Goal: Task Accomplishment & Management: Complete application form

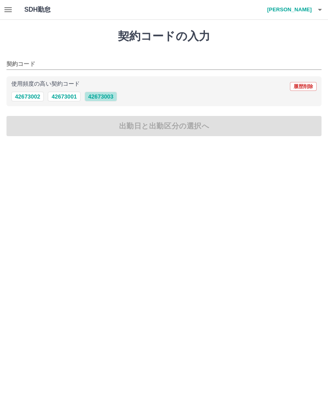
click at [106, 97] on button "42673003" at bounding box center [101, 97] width 32 height 10
type input "********"
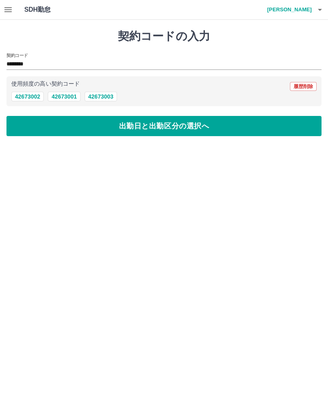
click at [170, 126] on button "出勤日と出勤区分の選択へ" at bounding box center [163, 126] width 315 height 20
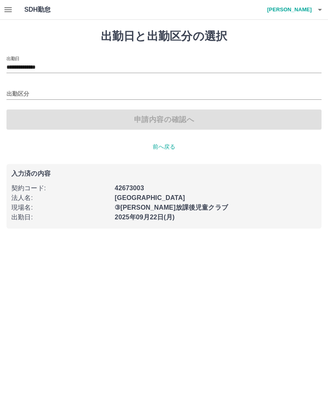
click at [24, 91] on input "出勤区分" at bounding box center [163, 94] width 315 height 10
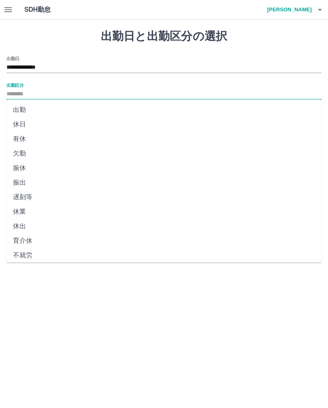
click at [27, 109] on li "出勤" at bounding box center [163, 110] width 315 height 15
type input "**"
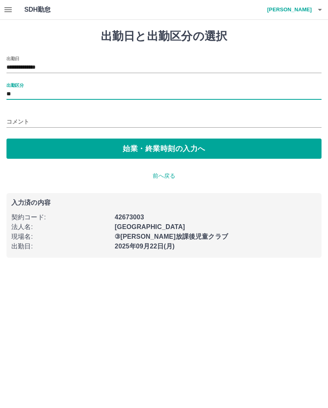
click at [163, 147] on button "始業・終業時刻の入力へ" at bounding box center [163, 149] width 315 height 20
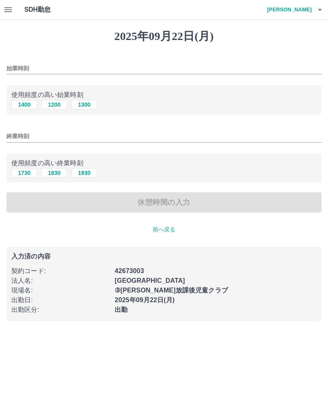
click at [25, 106] on button "1400" at bounding box center [24, 105] width 26 height 10
type input "****"
click at [58, 175] on button "1830" at bounding box center [54, 173] width 26 height 10
type input "****"
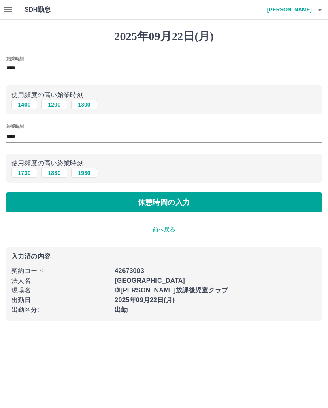
click at [164, 203] on button "休憩時間の入力" at bounding box center [163, 202] width 315 height 20
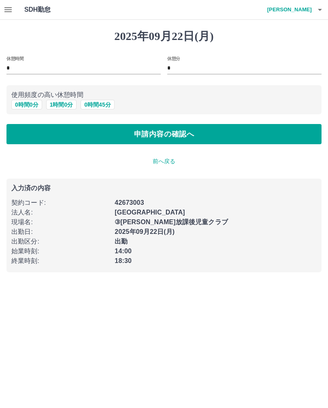
click at [167, 135] on button "申請内容の確認へ" at bounding box center [163, 134] width 315 height 20
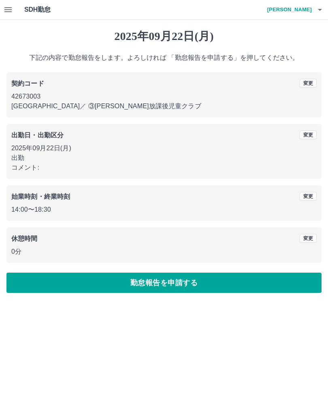
click at [167, 283] on button "勤怠報告を申請する" at bounding box center [163, 283] width 315 height 20
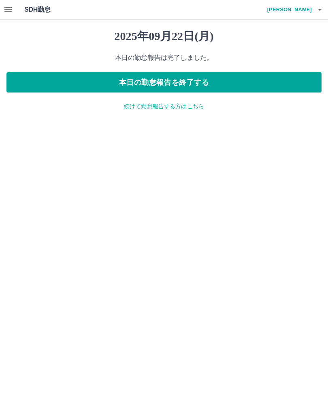
click at [172, 81] on button "本日の勤怠報告を終了する" at bounding box center [163, 82] width 315 height 20
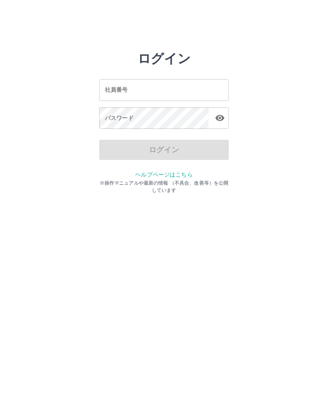
click at [152, 92] on input "社員番号" at bounding box center [163, 89] width 129 height 21
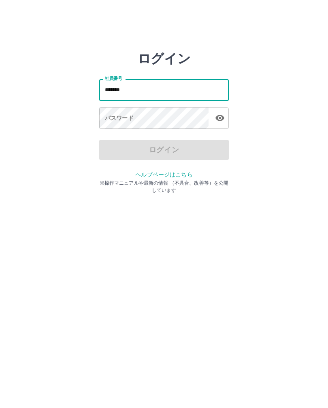
type input "*******"
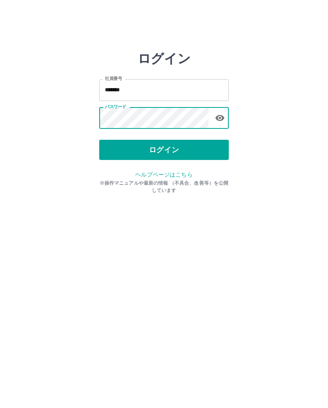
click at [176, 147] on button "ログイン" at bounding box center [163, 150] width 129 height 20
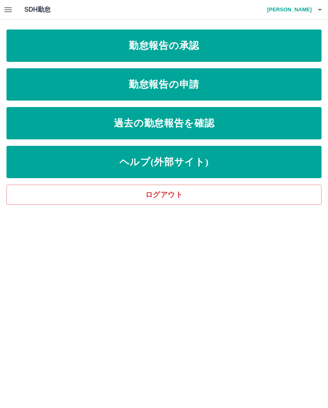
click at [123, 51] on link "勤怠報告の承認" at bounding box center [163, 46] width 315 height 32
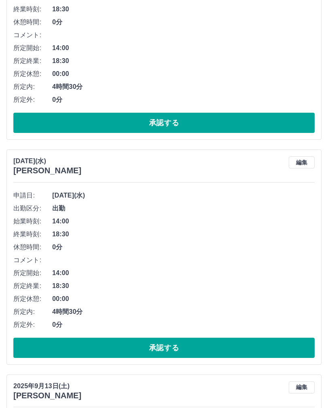
scroll to position [2420, 0]
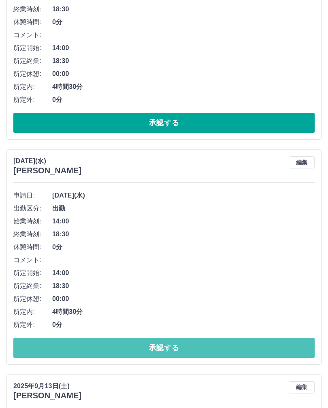
click at [102, 342] on button "承認する" at bounding box center [163, 348] width 301 height 20
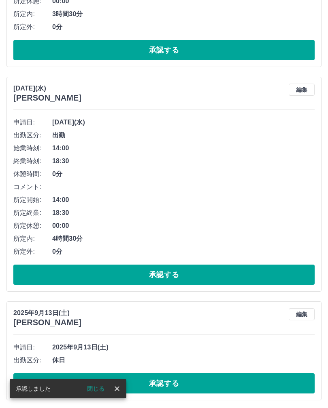
scroll to position [2268, 0]
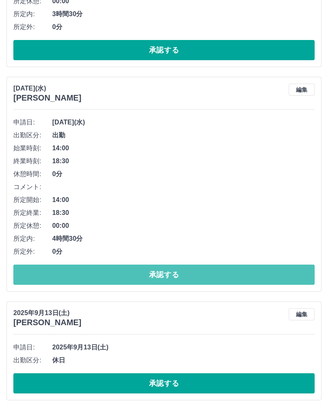
click at [80, 271] on button "承認する" at bounding box center [163, 275] width 301 height 20
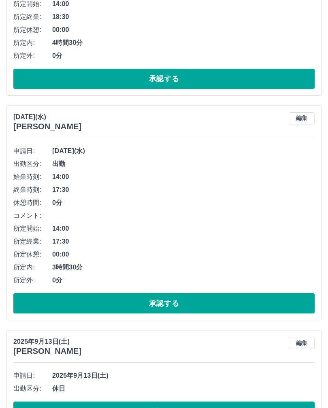
scroll to position [2014, 0]
click at [69, 298] on button "承認する" at bounding box center [163, 304] width 301 height 20
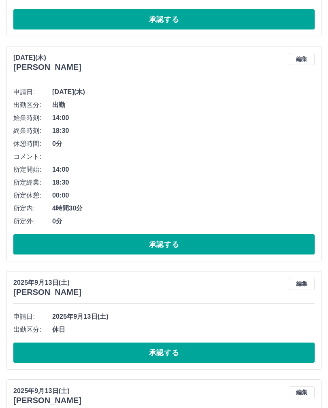
scroll to position [1849, 0]
click at [219, 249] on button "承認する" at bounding box center [163, 245] width 301 height 20
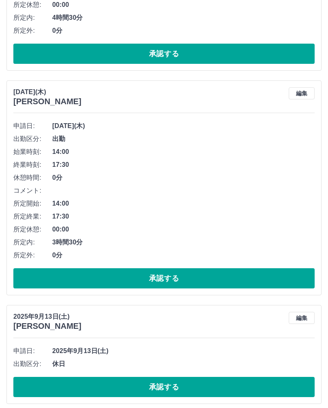
scroll to position [1590, 0]
click at [39, 281] on button "承認する" at bounding box center [163, 278] width 301 height 20
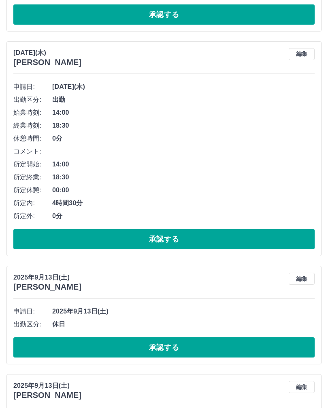
scroll to position [1404, 0]
click at [86, 237] on button "承認する" at bounding box center [163, 239] width 301 height 20
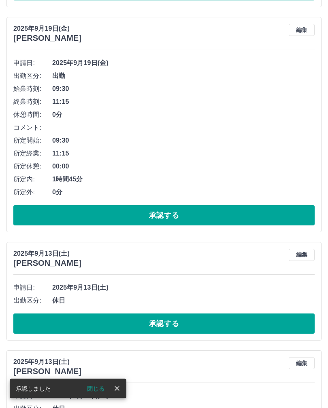
scroll to position [1185, 0]
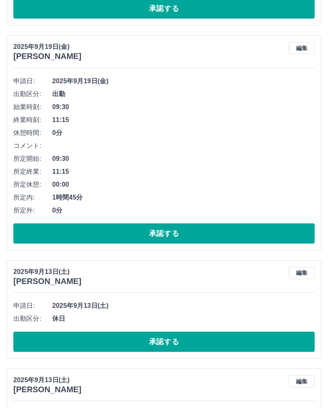
click at [49, 232] on button "承認する" at bounding box center [163, 234] width 301 height 20
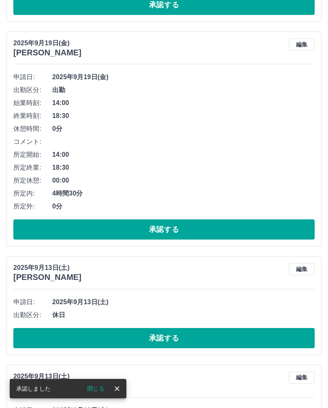
scroll to position [965, 0]
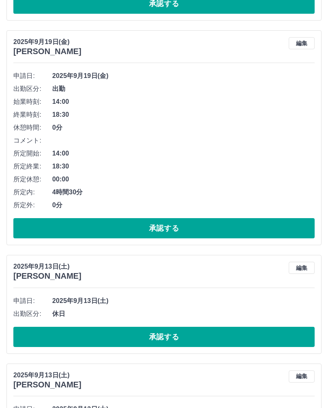
click at [37, 226] on button "承認する" at bounding box center [163, 228] width 301 height 20
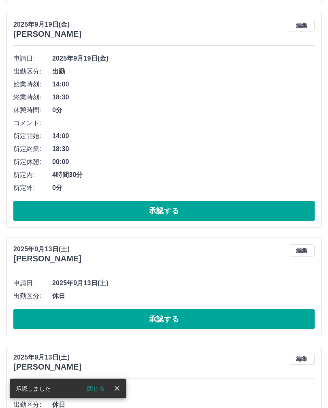
scroll to position [757, 0]
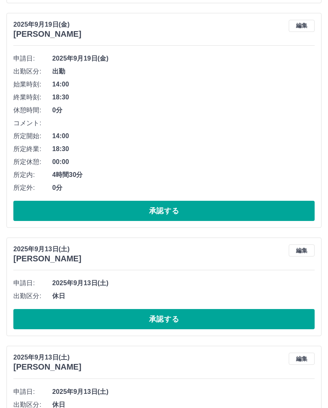
click at [83, 205] on button "承認する" at bounding box center [163, 211] width 301 height 20
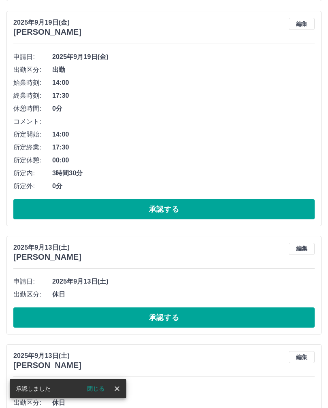
scroll to position [533, 0]
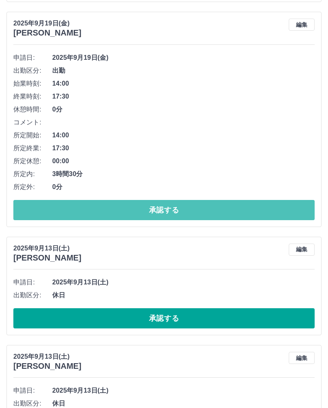
click at [161, 207] on button "承認する" at bounding box center [163, 210] width 301 height 20
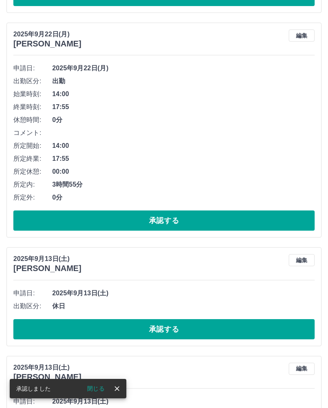
scroll to position [293, 0]
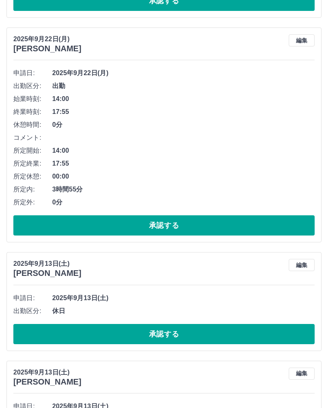
click at [40, 225] on button "承認する" at bounding box center [163, 226] width 301 height 20
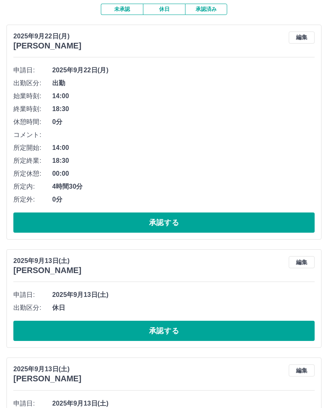
scroll to position [65, 0]
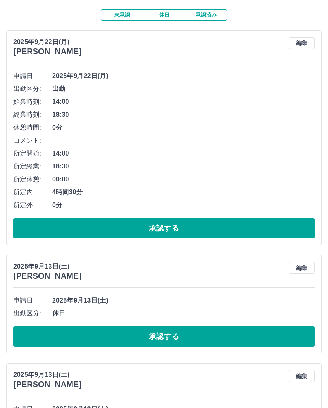
click at [48, 222] on button "承認する" at bounding box center [163, 228] width 301 height 20
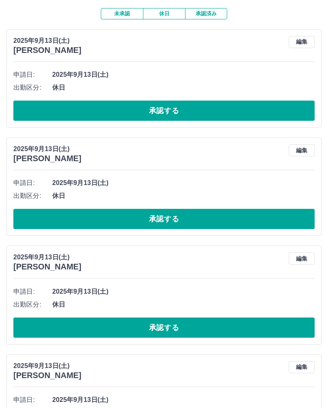
scroll to position [65, 0]
